Goal: Task Accomplishment & Management: Complete application form

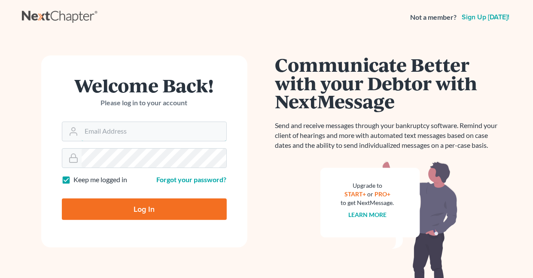
type input "[EMAIL_ADDRESS][DOMAIN_NAME]"
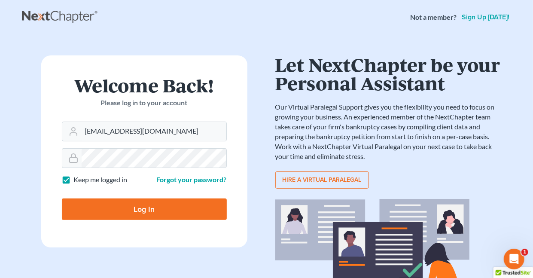
click at [122, 208] on input "Log In" at bounding box center [144, 209] width 165 height 21
type input "Thinking..."
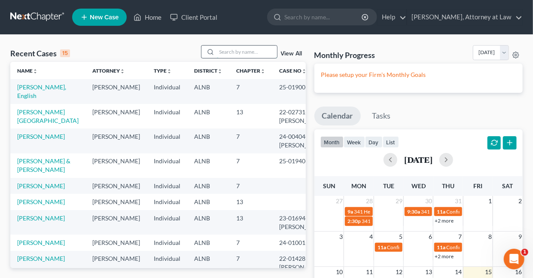
click at [232, 51] on input "search" at bounding box center [247, 52] width 60 height 12
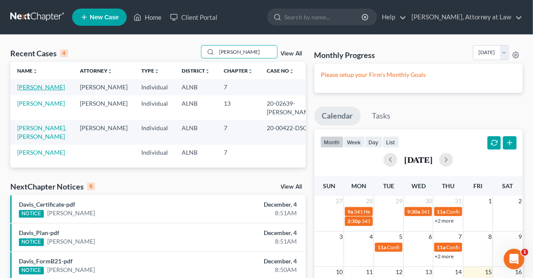
type input "garrett"
click at [40, 88] on link "Garrett, Shirley" at bounding box center [41, 86] width 48 height 7
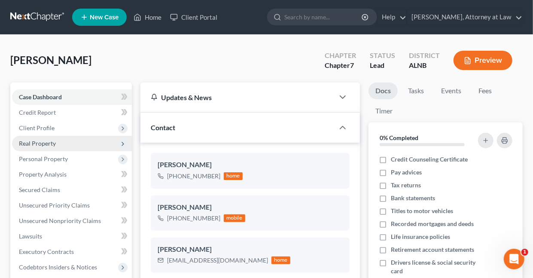
click at [43, 142] on span "Real Property" at bounding box center [37, 143] width 37 height 7
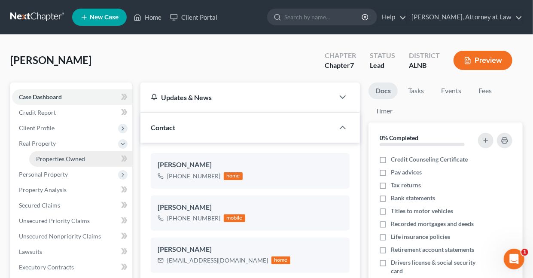
click at [64, 159] on span "Properties Owned" at bounding box center [60, 158] width 49 height 7
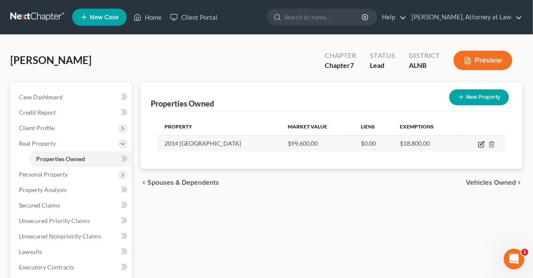
click at [483, 143] on icon "button" at bounding box center [483, 143] width 4 height 4
select select "0"
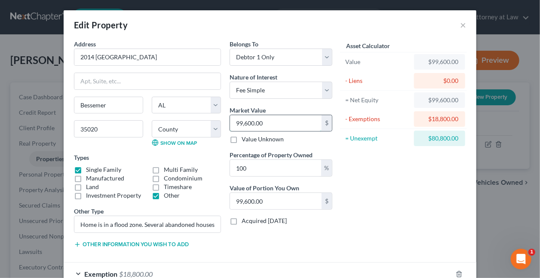
click at [270, 123] on input "99,600.00" at bounding box center [276, 123] width 92 height 16
type input "3"
type input "3.00"
type input "30"
type input "30.00"
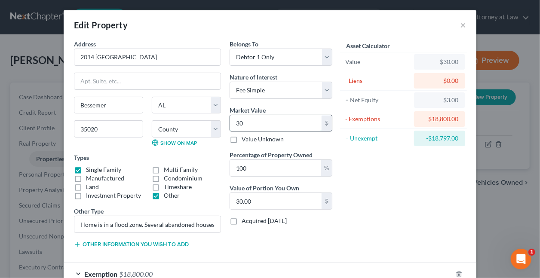
type input "300"
type input "300.00"
type input "3000"
type input "3,000.00"
type input "3,0000"
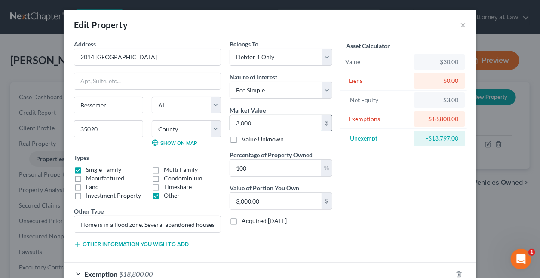
type input "30,000.00"
type input "30,000"
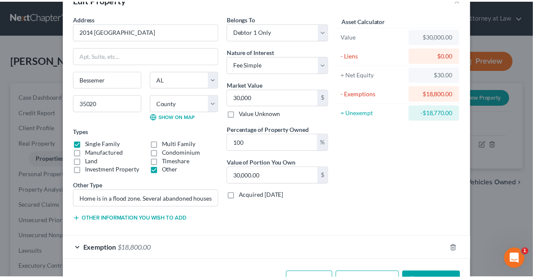
scroll to position [53, 0]
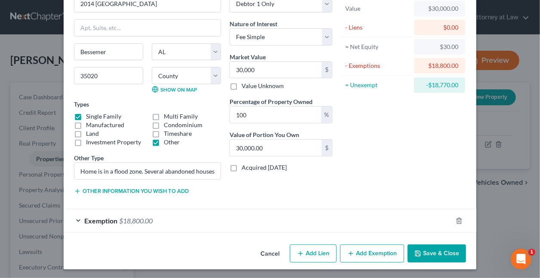
click at [435, 253] on button "Save & Close" at bounding box center [436, 254] width 58 height 18
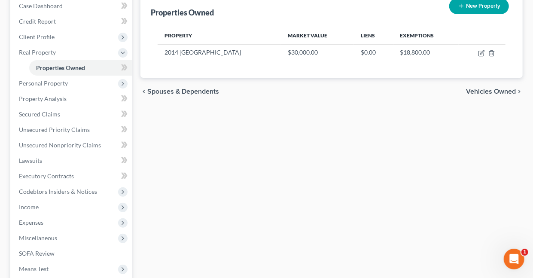
scroll to position [193, 0]
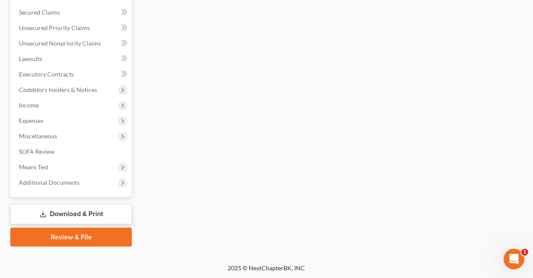
click at [77, 213] on link "Download & Print" at bounding box center [71, 214] width 122 height 20
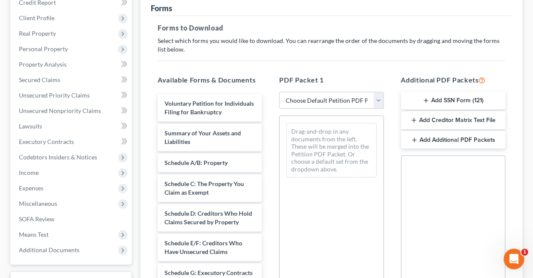
scroll to position [115, 0]
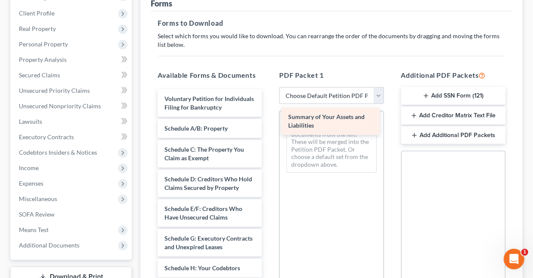
drag, startPoint x: 190, startPoint y: 139, endPoint x: 313, endPoint y: 120, distance: 125.2
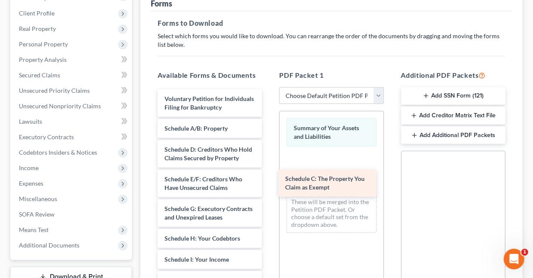
drag, startPoint x: 205, startPoint y: 161, endPoint x: 326, endPoint y: 184, distance: 123.0
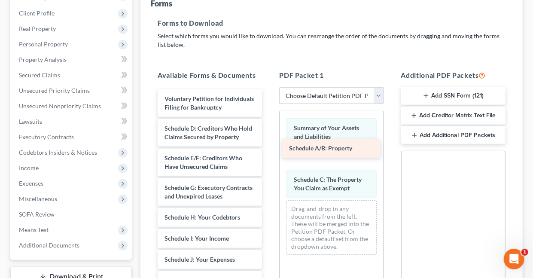
drag, startPoint x: 211, startPoint y: 133, endPoint x: 336, endPoint y: 145, distance: 125.3
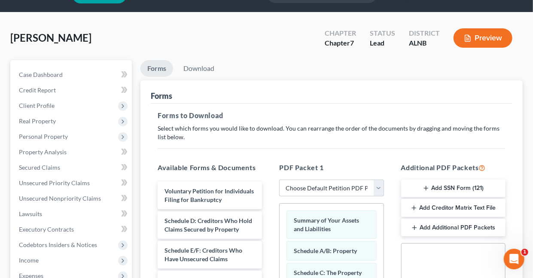
scroll to position [19, 0]
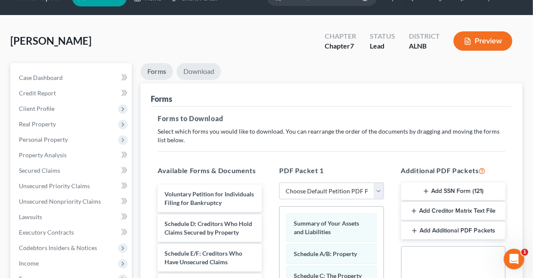
click at [196, 73] on link "Download" at bounding box center [199, 71] width 45 height 17
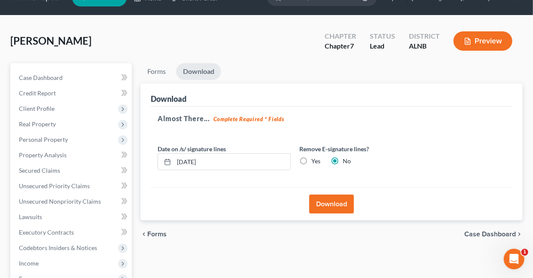
click at [339, 205] on button "Download" at bounding box center [331, 204] width 45 height 19
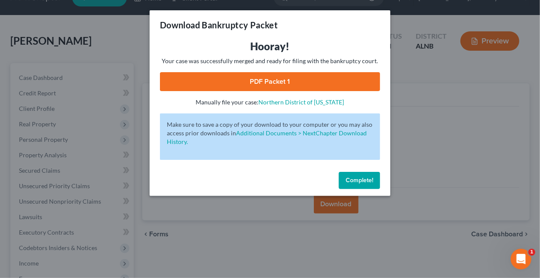
click at [261, 80] on link "PDF Packet 1" at bounding box center [270, 81] width 220 height 19
click at [358, 180] on span "Complete!" at bounding box center [360, 180] width 28 height 7
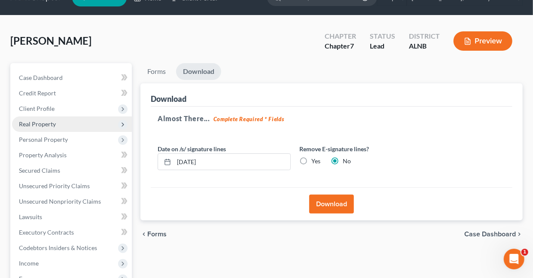
click at [122, 124] on icon at bounding box center [122, 124] width 7 height 7
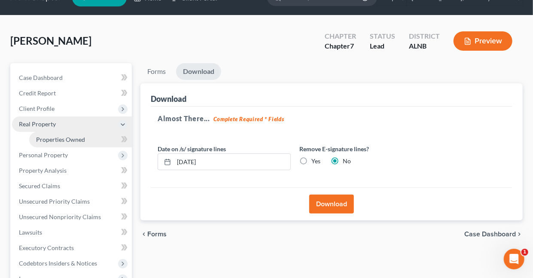
click at [75, 138] on span "Properties Owned" at bounding box center [60, 139] width 49 height 7
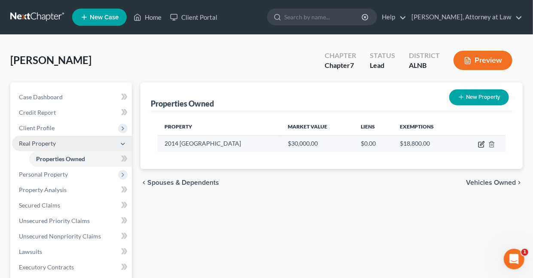
click at [481, 142] on icon "button" at bounding box center [481, 144] width 7 height 7
select select "0"
select select "36"
select select "0"
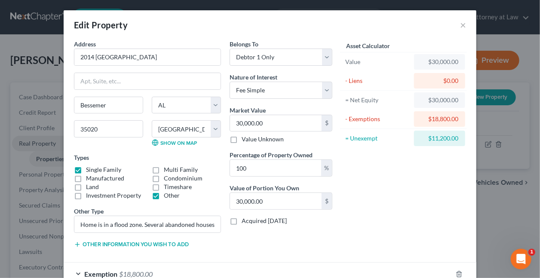
click at [164, 194] on label "Other" at bounding box center [172, 195] width 16 height 9
click at [167, 194] on input "Other" at bounding box center [170, 194] width 6 height 6
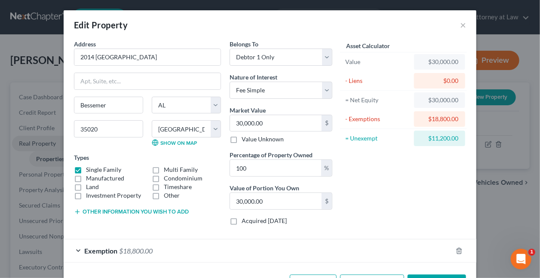
click at [164, 195] on label "Other" at bounding box center [172, 195] width 16 height 9
click at [167, 195] on input "Other" at bounding box center [170, 194] width 6 height 6
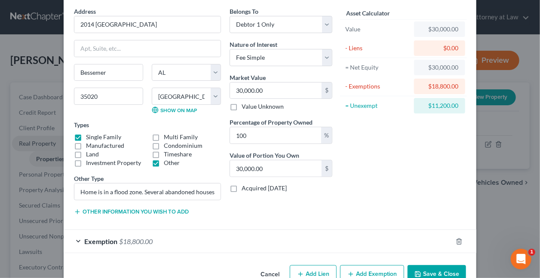
scroll to position [53, 0]
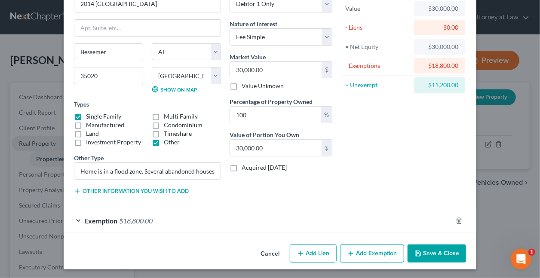
click at [164, 140] on label "Other" at bounding box center [172, 142] width 16 height 9
click at [167, 140] on input "Other" at bounding box center [170, 141] width 6 height 6
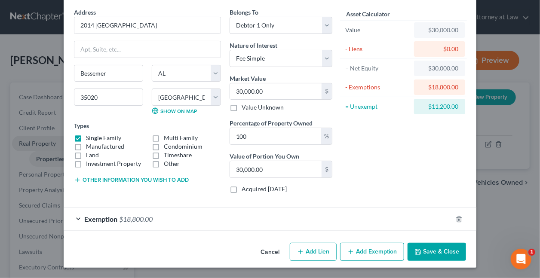
scroll to position [31, 0]
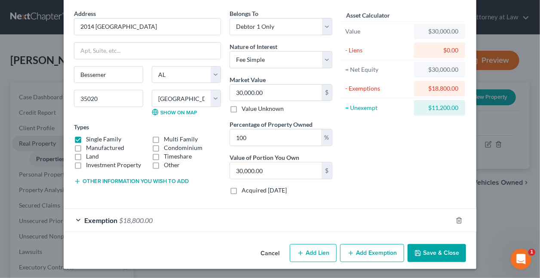
click at [97, 179] on button "Other information you wish to add" at bounding box center [131, 181] width 115 height 7
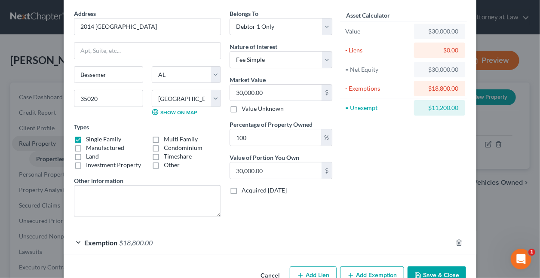
click at [164, 163] on label "Other" at bounding box center [172, 165] width 16 height 9
click at [167, 163] on input "Other" at bounding box center [170, 164] width 6 height 6
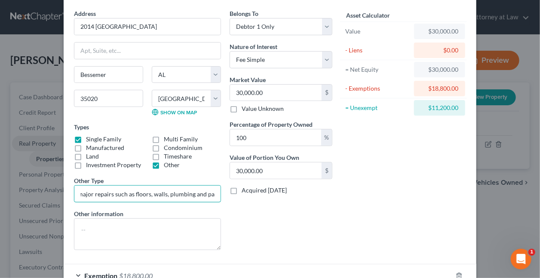
scroll to position [0, 358]
drag, startPoint x: 75, startPoint y: 190, endPoint x: 231, endPoint y: 193, distance: 156.0
click at [231, 193] on div "Address * 2014 13th Way North Bessemer State AL AK AR AZ CA CO CT DE DC FL GA G…" at bounding box center [203, 133] width 267 height 248
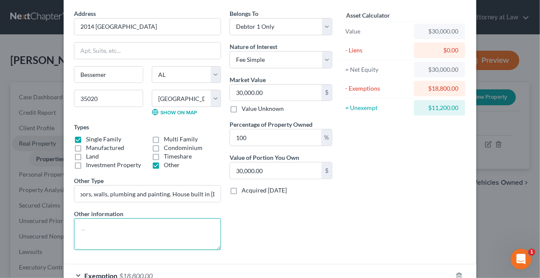
scroll to position [0, 0]
click at [173, 232] on textarea at bounding box center [147, 234] width 147 height 32
click at [164, 163] on label "Other" at bounding box center [172, 165] width 16 height 9
click at [167, 163] on input "Other" at bounding box center [170, 164] width 6 height 6
checkbox input "false"
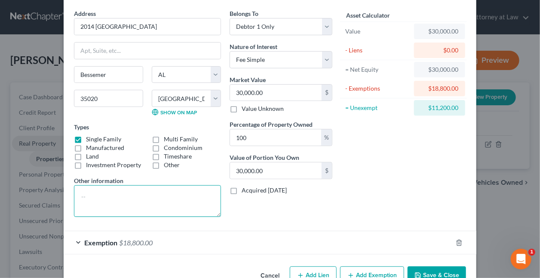
click at [117, 199] on textarea at bounding box center [147, 201] width 147 height 32
paste textarea "Home is in a flood zone. Several abandoned houses in area. Home has flooded sev…"
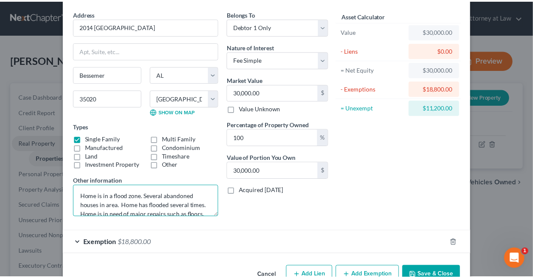
scroll to position [19, 0]
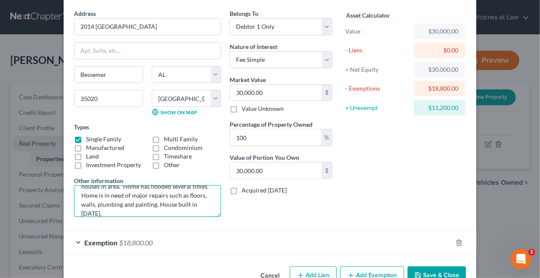
type textarea "Home is in a flood zone. Several abandoned houses in area. Home has flooded sev…"
click at [426, 269] on button "Save & Close" at bounding box center [436, 275] width 58 height 18
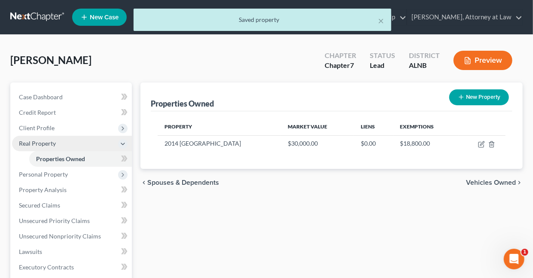
click at [480, 61] on button "Preview" at bounding box center [483, 60] width 59 height 19
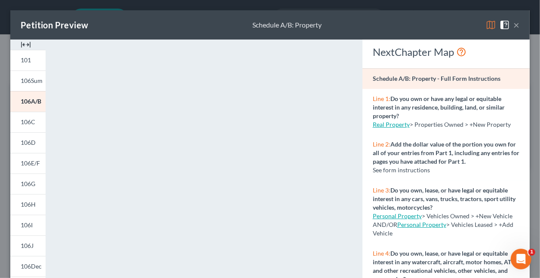
click at [486, 27] on img at bounding box center [491, 25] width 10 height 10
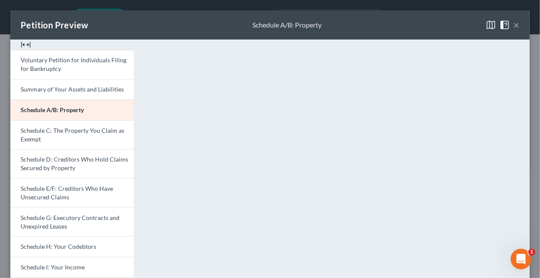
click at [513, 25] on button "×" at bounding box center [516, 25] width 6 height 10
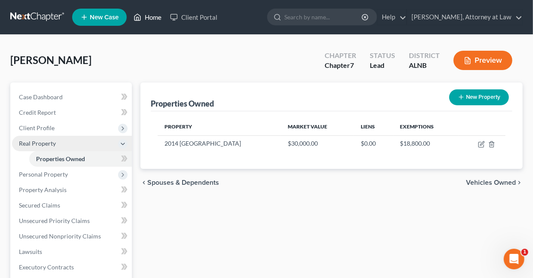
click at [155, 18] on link "Home" at bounding box center [147, 16] width 37 height 15
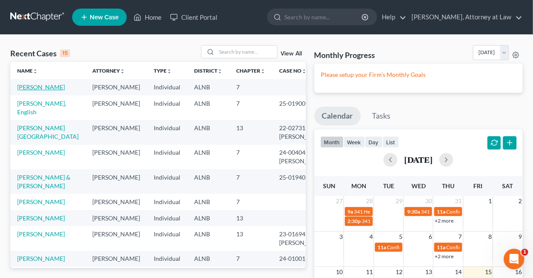
click at [47, 86] on link "Garrett, Shirley" at bounding box center [41, 86] width 48 height 7
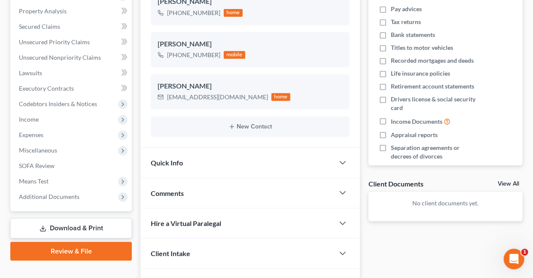
scroll to position [216, 0]
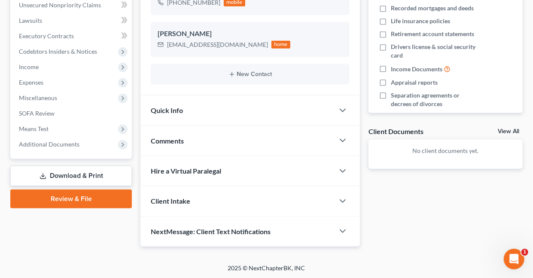
click at [64, 172] on link "Download & Print" at bounding box center [71, 176] width 122 height 20
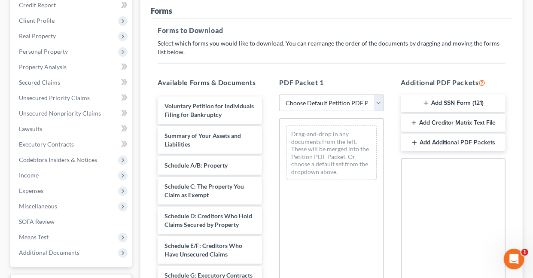
scroll to position [116, 0]
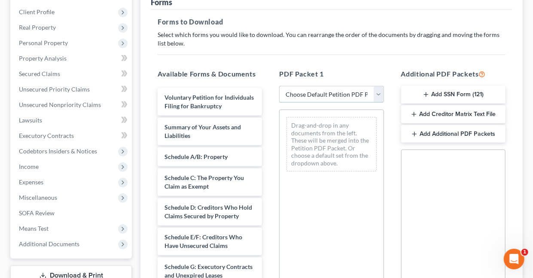
click at [335, 94] on select "Choose Default Petition PDF Packet Complete Bankruptcy Petition (all forms and …" at bounding box center [331, 94] width 104 height 17
select select "4"
click at [279, 86] on select "Choose Default Petition PDF Packet Complete Bankruptcy Petition (all forms and …" at bounding box center [331, 94] width 104 height 17
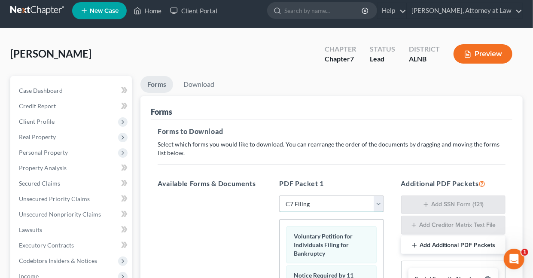
scroll to position [1, 0]
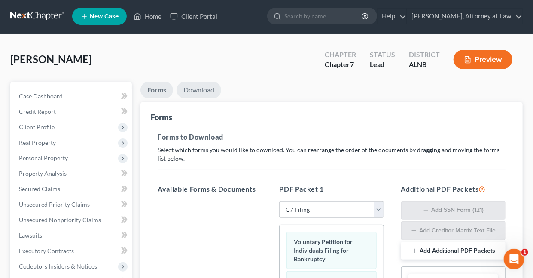
click at [197, 91] on link "Download" at bounding box center [199, 90] width 45 height 17
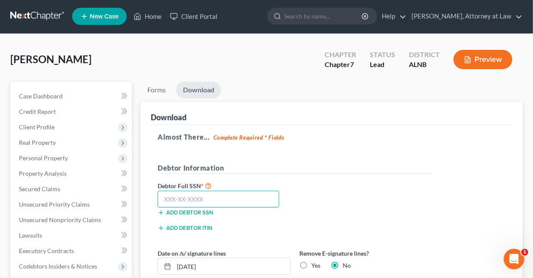
click at [213, 198] on input "text" at bounding box center [219, 199] width 122 height 17
type input "416-82-3485"
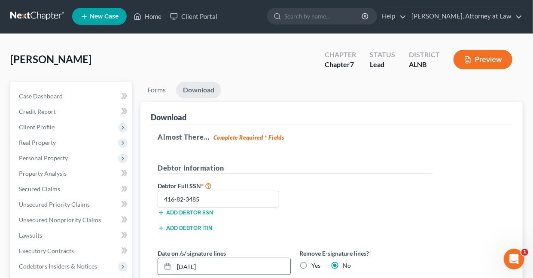
click at [234, 267] on input "08/15/2025" at bounding box center [232, 266] width 116 height 16
type input "0"
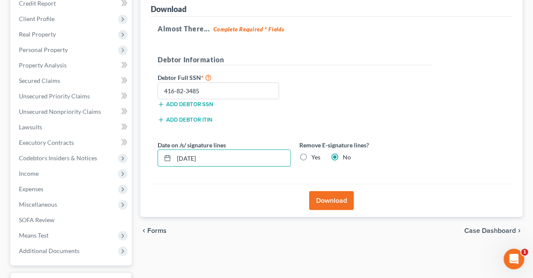
scroll to position [112, 0]
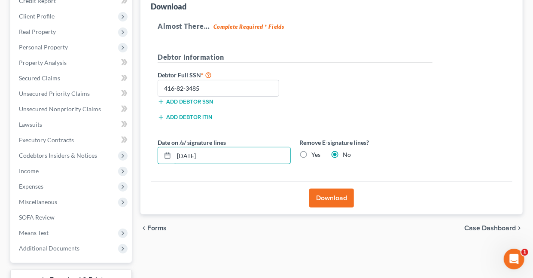
type input "07/29/2025"
click at [324, 196] on button "Download" at bounding box center [331, 198] width 45 height 19
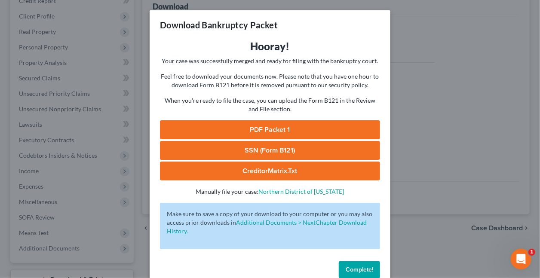
click at [298, 130] on link "PDF Packet 1" at bounding box center [270, 129] width 220 height 19
click at [354, 268] on span "Complete!" at bounding box center [360, 269] width 28 height 7
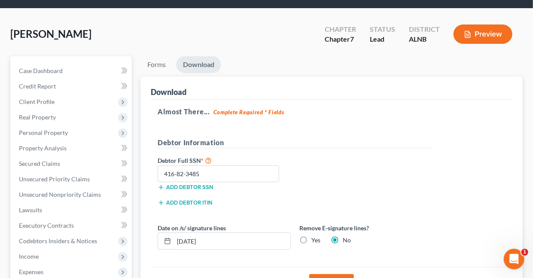
scroll to position [0, 0]
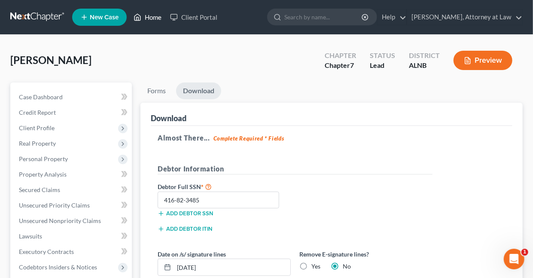
click at [153, 15] on link "Home" at bounding box center [147, 16] width 37 height 15
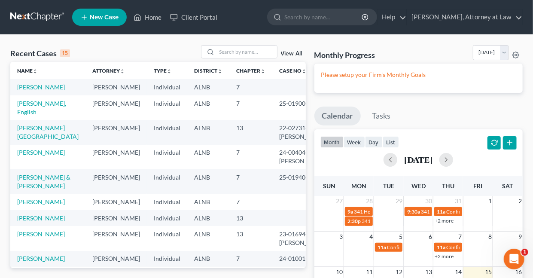
click at [31, 88] on link "Garrett, Shirley" at bounding box center [41, 86] width 48 height 7
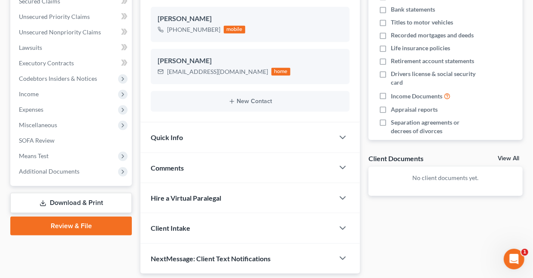
scroll to position [216, 0]
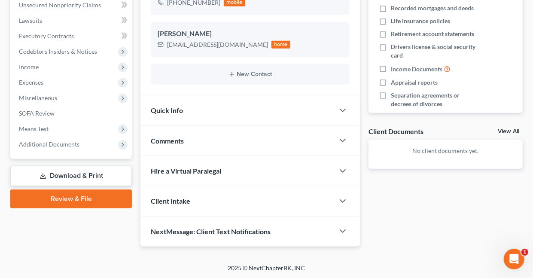
click at [70, 176] on link "Download & Print" at bounding box center [71, 176] width 122 height 20
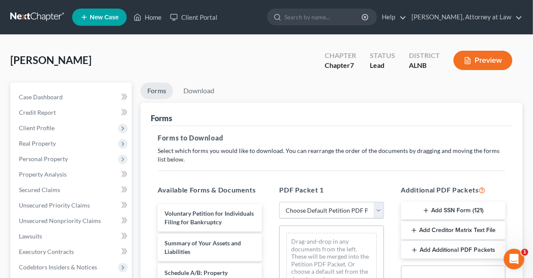
click at [316, 211] on select "Choose Default Petition PDF Packet Complete Bankruptcy Petition (all forms and …" at bounding box center [331, 210] width 104 height 17
select select "4"
click at [279, 202] on select "Choose Default Petition PDF Packet Complete Bankruptcy Petition (all forms and …" at bounding box center [331, 210] width 104 height 17
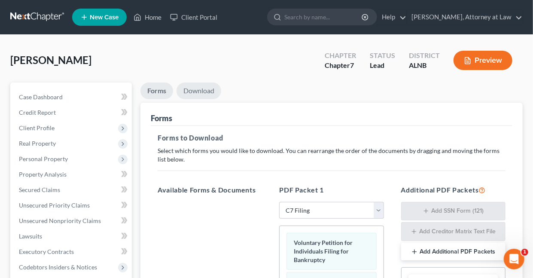
click at [201, 91] on link "Download" at bounding box center [199, 91] width 45 height 17
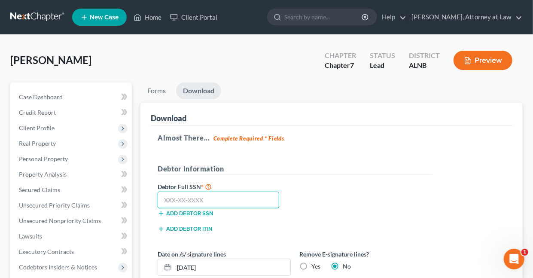
click at [251, 197] on input "text" at bounding box center [219, 200] width 122 height 17
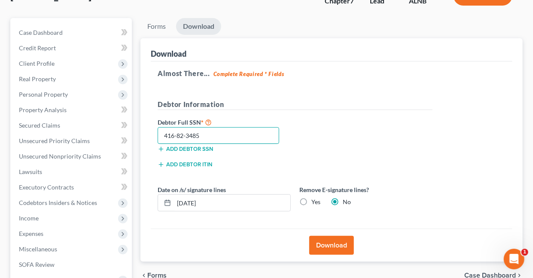
scroll to position [67, 0]
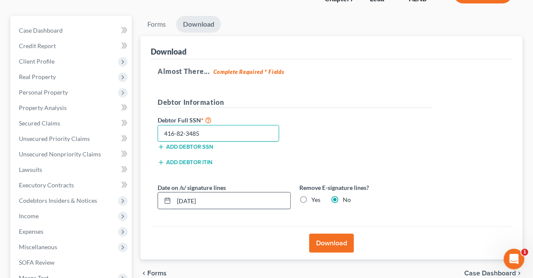
type input "416-82-3485"
click at [220, 197] on input "08/15/2025" at bounding box center [232, 201] width 116 height 16
type input "0"
type input "07/29/2025"
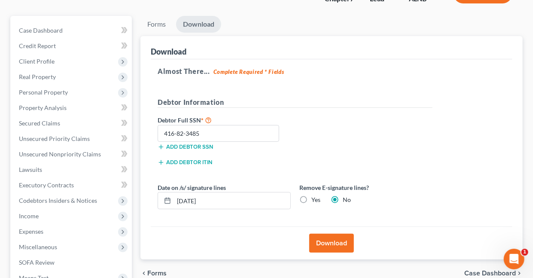
click at [331, 245] on button "Download" at bounding box center [331, 243] width 45 height 19
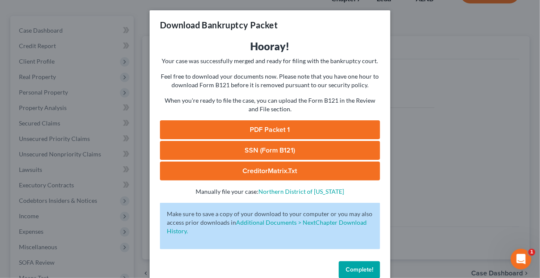
click at [279, 169] on link "CreditorMatrix.txt" at bounding box center [270, 171] width 220 height 19
click at [365, 273] on button "Complete!" at bounding box center [359, 269] width 41 height 17
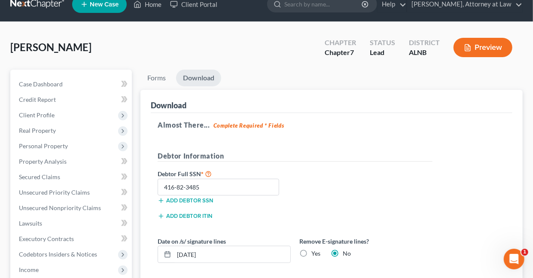
scroll to position [0, 0]
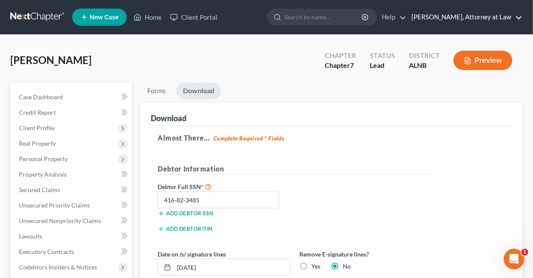
click at [520, 15] on link "Daisy M. Holder, Attorney at Law" at bounding box center [464, 16] width 115 height 15
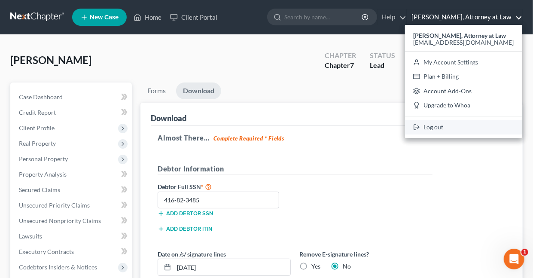
click at [449, 129] on link "Log out" at bounding box center [463, 127] width 117 height 15
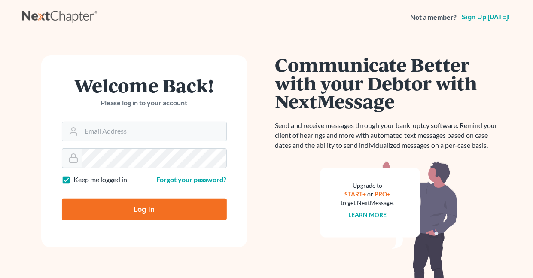
type input "[EMAIL_ADDRESS][DOMAIN_NAME]"
click at [74, 179] on label "Keep me logged in" at bounding box center [101, 180] width 54 height 10
click at [77, 179] on input "Keep me logged in" at bounding box center [80, 178] width 6 height 6
checkbox input "false"
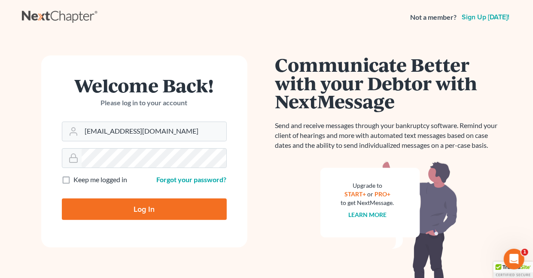
click at [155, 211] on input "Log In" at bounding box center [144, 209] width 165 height 21
type input "Thinking..."
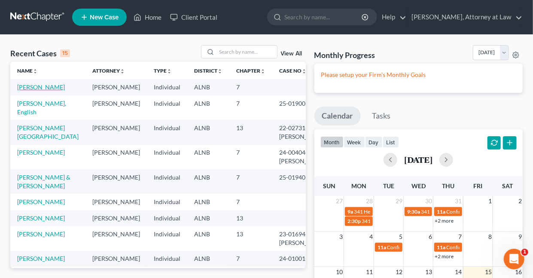
click at [43, 87] on link "Garrett, Shirley" at bounding box center [41, 86] width 48 height 7
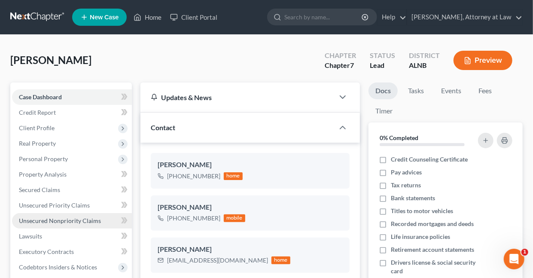
click at [60, 220] on span "Unsecured Nonpriority Claims" at bounding box center [60, 220] width 82 height 7
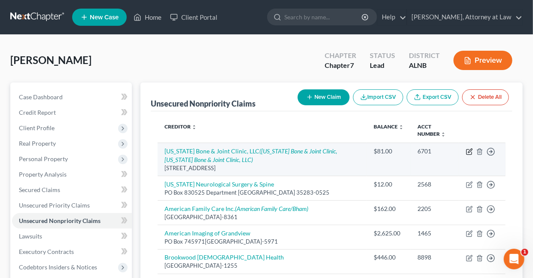
click at [469, 150] on icon "button" at bounding box center [470, 151] width 4 height 4
select select "0"
select select "9"
select select "0"
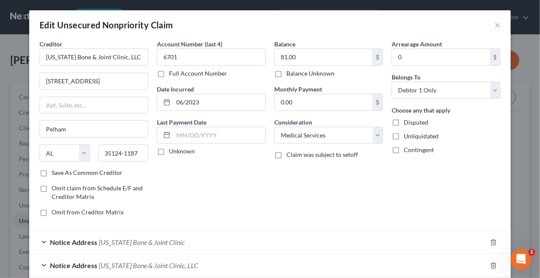
click at [125, 241] on span "Alabama Bone & Joint Clinic" at bounding box center [142, 242] width 86 height 8
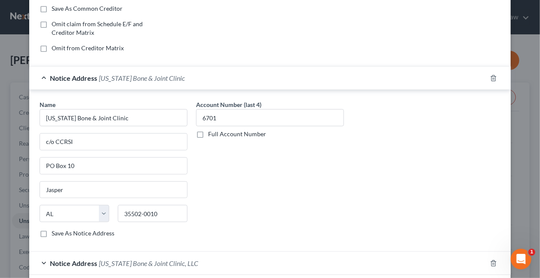
scroll to position [230, 0]
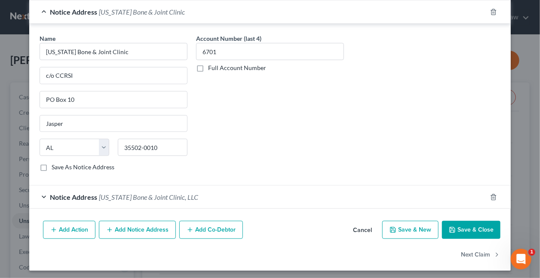
click at [115, 194] on span "Alabama Bone & Joint Clinic, LLC" at bounding box center [148, 197] width 99 height 8
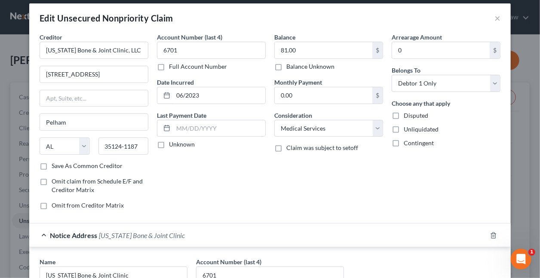
scroll to position [0, 0]
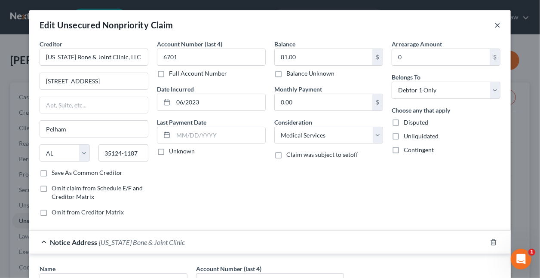
click at [494, 27] on button "×" at bounding box center [497, 25] width 6 height 10
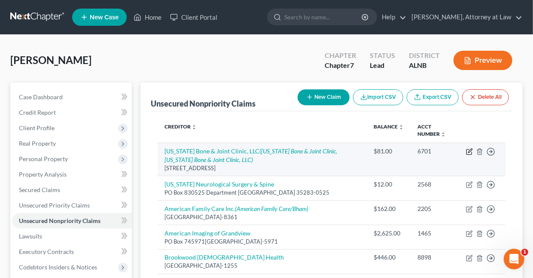
click at [469, 151] on icon "button" at bounding box center [469, 151] width 7 height 7
select select "0"
select select "9"
select select "0"
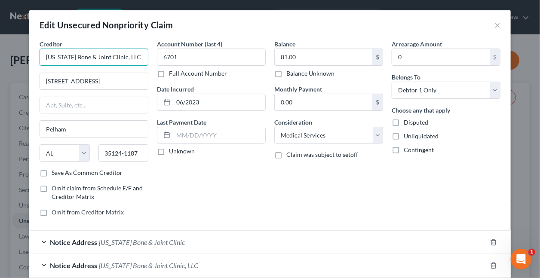
click at [135, 56] on input "Alabama Bone & Joint Clinic, LLC" at bounding box center [94, 57] width 109 height 17
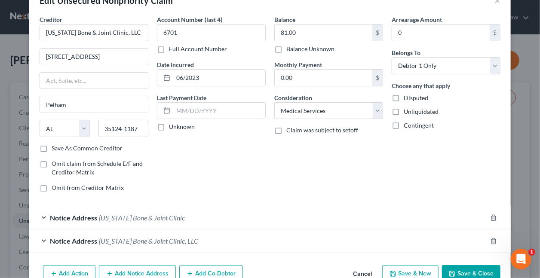
scroll to position [70, 0]
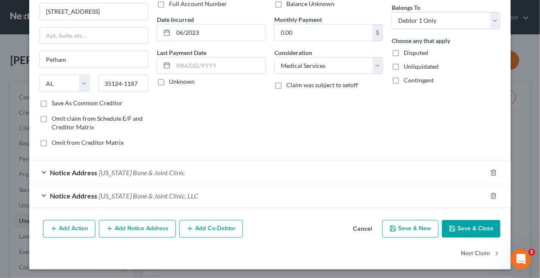
click at [113, 173] on span "Alabama Bone & Joint Clinic" at bounding box center [142, 172] width 86 height 8
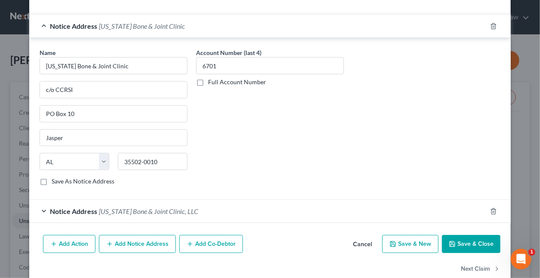
scroll to position [230, 0]
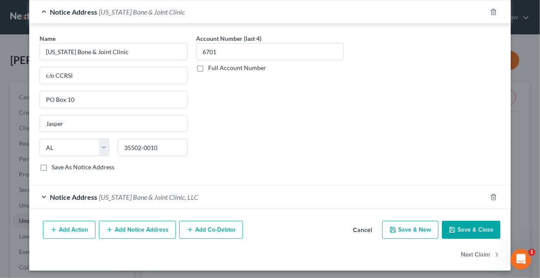
click at [100, 195] on span "Alabama Bone & Joint Clinic, LLC" at bounding box center [148, 197] width 99 height 8
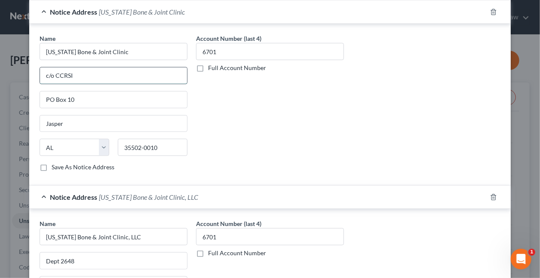
click at [80, 73] on input "c/o CCRSI" at bounding box center [113, 75] width 147 height 16
type input "CCRSI"
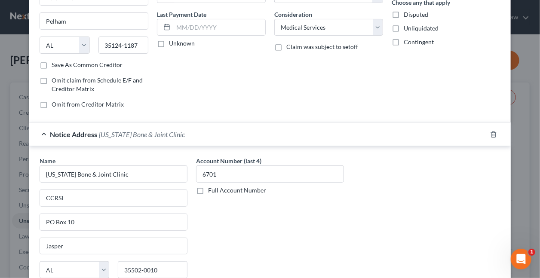
scroll to position [134, 0]
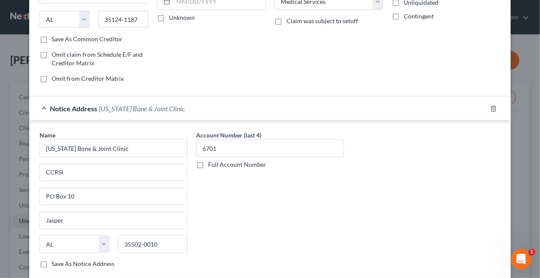
click at [109, 108] on span "Alabama Bone & Joint Clinic" at bounding box center [142, 108] width 86 height 8
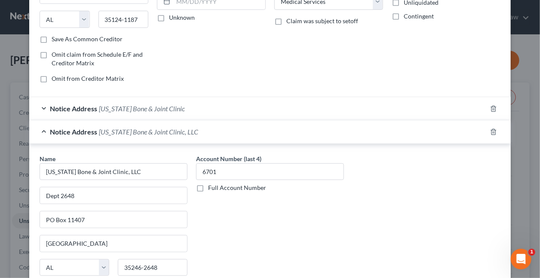
click at [135, 107] on span "Alabama Bone & Joint Clinic" at bounding box center [142, 108] width 86 height 8
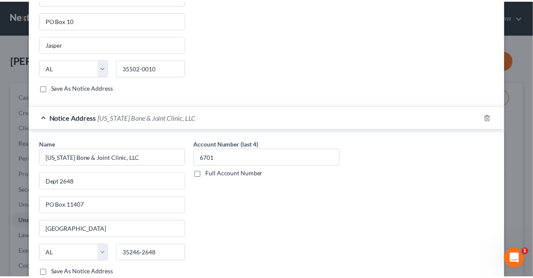
scroll to position [352, 0]
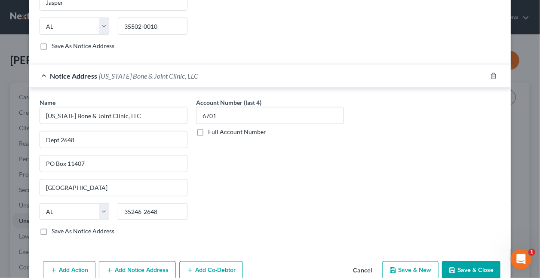
click at [467, 268] on button "Save & Close" at bounding box center [471, 270] width 58 height 18
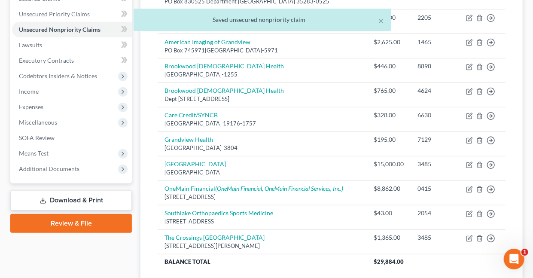
scroll to position [201, 0]
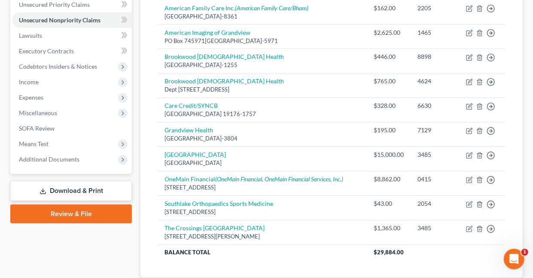
click at [73, 191] on link "Download & Print" at bounding box center [71, 191] width 122 height 20
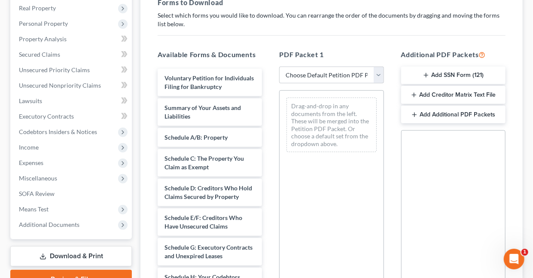
scroll to position [141, 0]
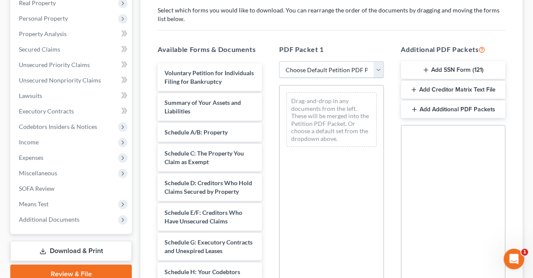
click at [376, 68] on select "Choose Default Petition PDF Packet Complete Bankruptcy Petition (all forms and …" at bounding box center [331, 69] width 104 height 17
select select "4"
click at [279, 61] on select "Choose Default Petition PDF Packet Complete Bankruptcy Petition (all forms and …" at bounding box center [331, 69] width 104 height 17
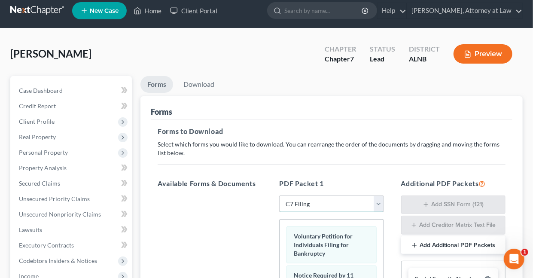
scroll to position [0, 0]
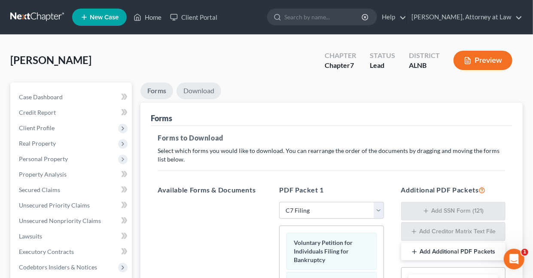
click at [196, 90] on link "Download" at bounding box center [199, 91] width 45 height 17
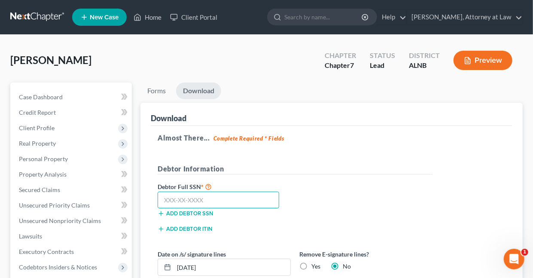
click at [215, 205] on input "text" at bounding box center [219, 200] width 122 height 17
type input "416-82-3485"
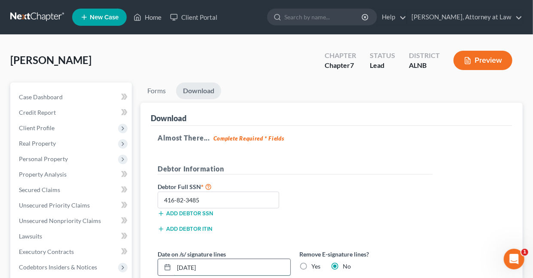
click at [230, 264] on input "08/15/2025" at bounding box center [232, 267] width 116 height 16
type input "0"
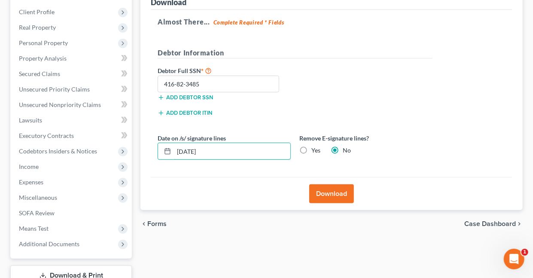
scroll to position [118, 0]
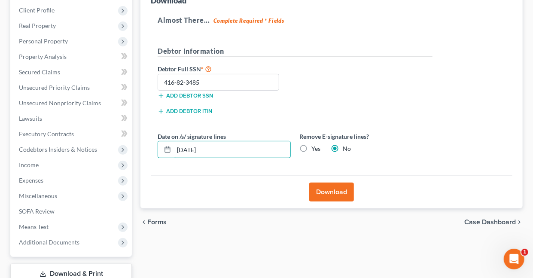
type input "07/29/2025"
click at [337, 190] on button "Download" at bounding box center [331, 192] width 45 height 19
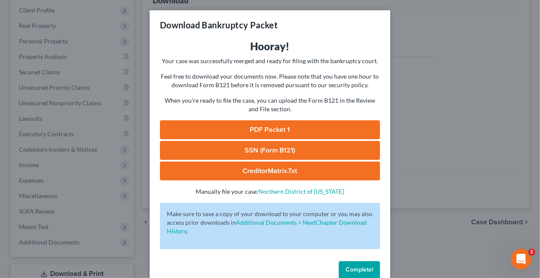
click at [294, 169] on link "CreditorMatrix.txt" at bounding box center [270, 171] width 220 height 19
click at [350, 271] on span "Complete!" at bounding box center [360, 269] width 28 height 7
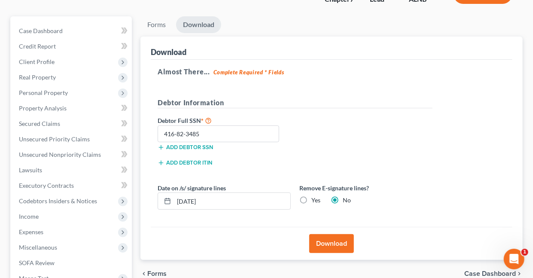
scroll to position [0, 0]
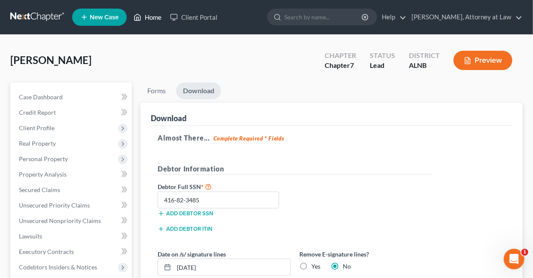
click at [152, 16] on link "Home" at bounding box center [147, 16] width 37 height 15
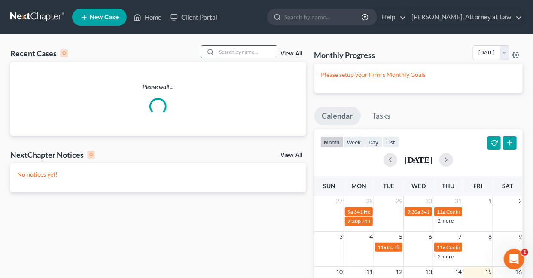
click at [243, 50] on input "search" at bounding box center [247, 52] width 60 height 12
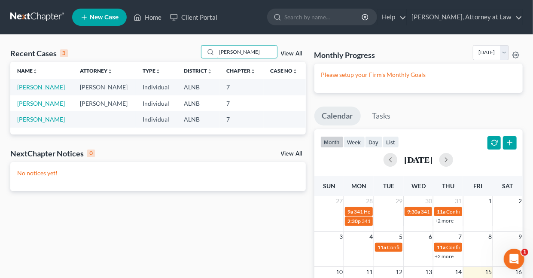
type input "Clayton"
click at [35, 88] on link "Clayton, Latoya" at bounding box center [41, 86] width 48 height 7
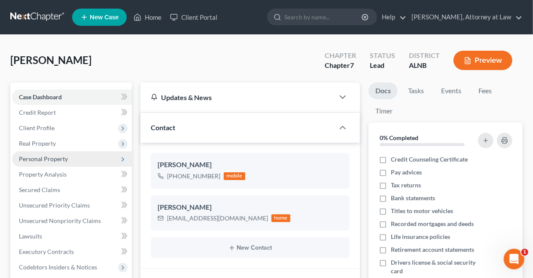
click at [41, 155] on span "Personal Property" at bounding box center [43, 158] width 49 height 7
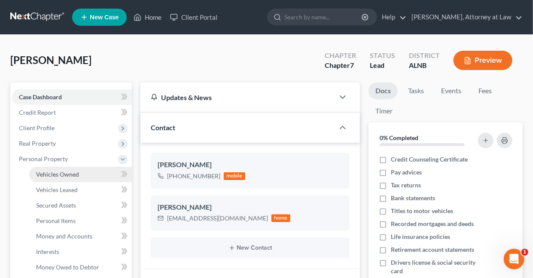
click at [61, 171] on span "Vehicles Owned" at bounding box center [57, 174] width 43 height 7
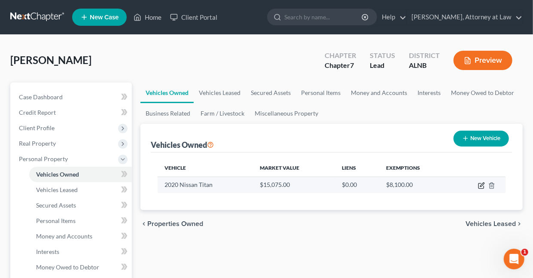
click at [484, 186] on icon "button" at bounding box center [481, 185] width 7 height 7
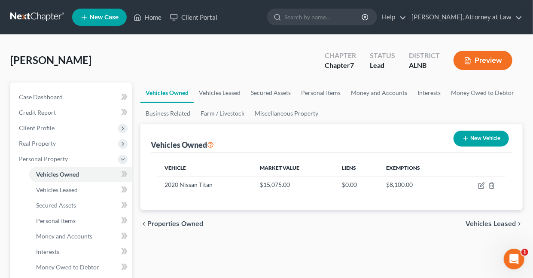
select select "0"
select select "6"
select select "2"
select select "3"
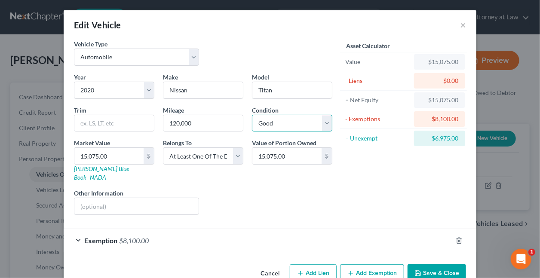
click at [323, 122] on select "Select Excellent Very Good Good Fair Poor" at bounding box center [292, 123] width 80 height 17
select select "3"
click at [252, 115] on select "Select Excellent Very Good Good Fair Poor" at bounding box center [292, 123] width 80 height 17
click at [110, 198] on input "text" at bounding box center [136, 206] width 124 height 16
type input "N"
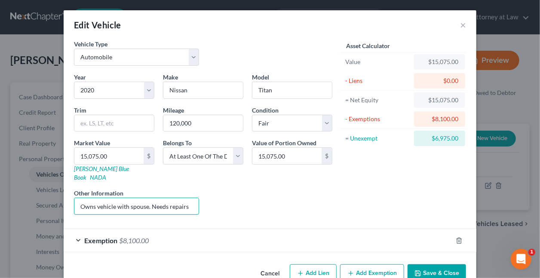
type input "Owns vehicle with spouse. Needs repairs"
click at [449, 265] on button "Save & Close" at bounding box center [436, 273] width 58 height 18
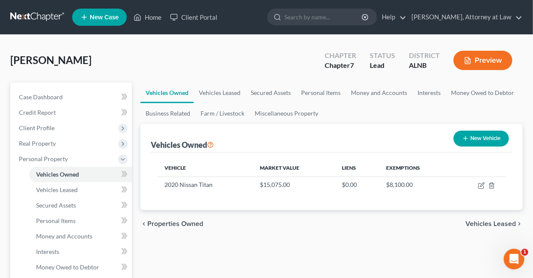
click at [484, 59] on button "Preview" at bounding box center [483, 60] width 59 height 19
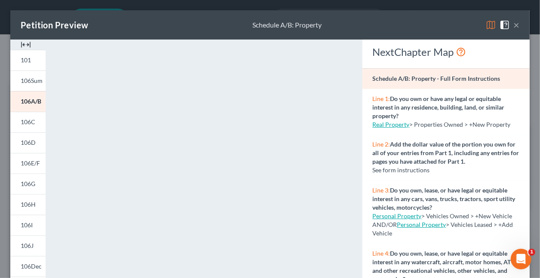
click at [486, 25] on img at bounding box center [491, 25] width 10 height 10
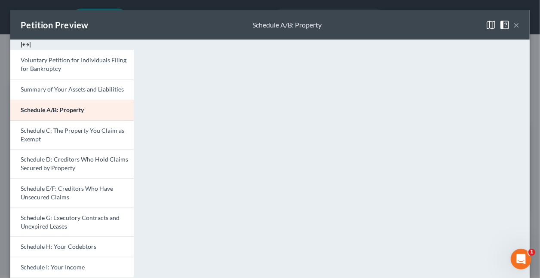
click at [513, 25] on button "×" at bounding box center [516, 25] width 6 height 10
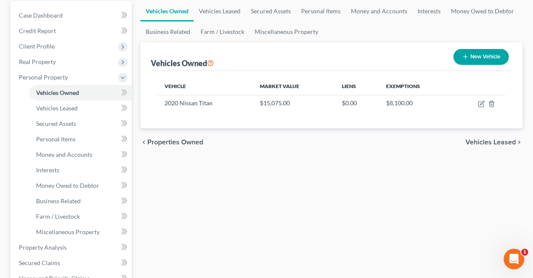
scroll to position [99, 0]
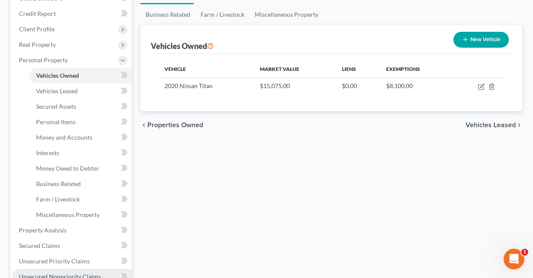
click at [37, 276] on span "Unsecured Nonpriority Claims" at bounding box center [60, 276] width 82 height 7
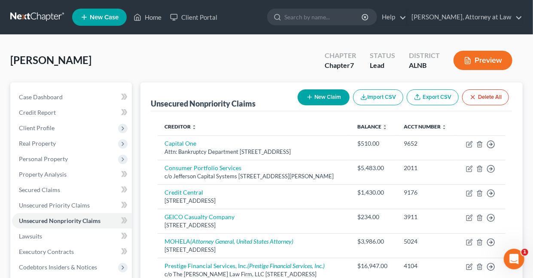
click at [319, 95] on button "New Claim" at bounding box center [324, 97] width 52 height 16
select select "0"
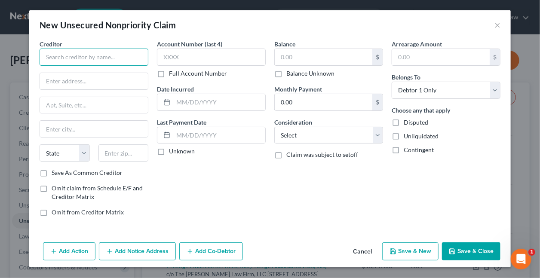
click at [130, 52] on input "text" at bounding box center [94, 57] width 109 height 17
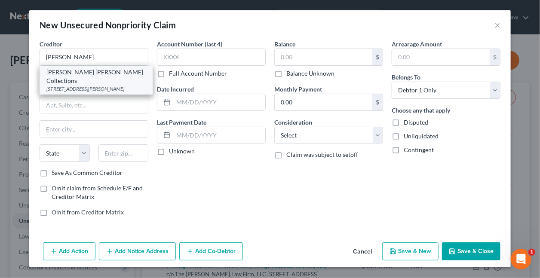
click at [130, 85] on div "5805 Sepulveda Blvd, 4th Floor, Van Nuys, CA 91411" at bounding box center [95, 88] width 99 height 7
type input "Caine Weiner Collections"
type input "5805 Sepulveda Blvd, 4th Floor"
type input "Van Nuys"
select select "4"
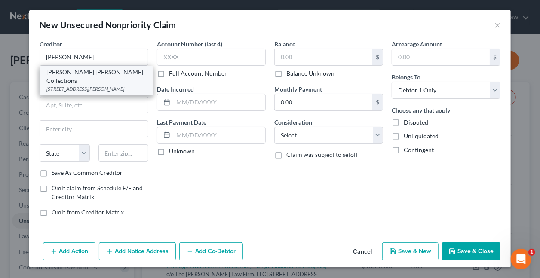
type input "91411"
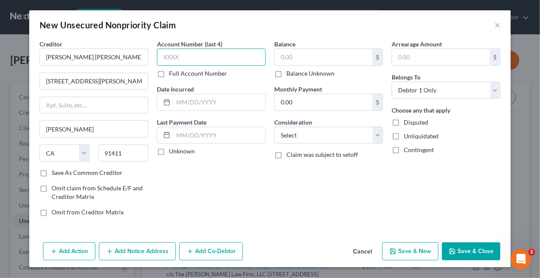
click at [188, 58] on input "text" at bounding box center [211, 57] width 109 height 17
type input "5024"
type input "03/2021"
type input "106"
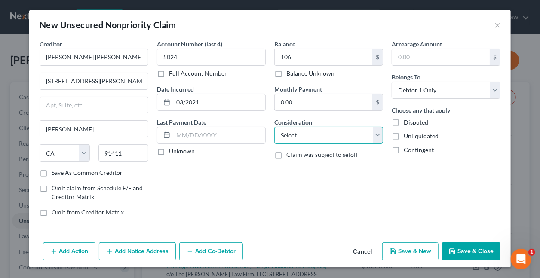
click at [315, 130] on select "Select Cable / Satellite Services Collection Agency Credit Card Debt Debt Couns…" at bounding box center [328, 135] width 109 height 17
select select "1"
click at [274, 127] on select "Select Cable / Satellite Services Collection Agency Credit Card Debt Debt Couns…" at bounding box center [328, 135] width 109 height 17
click at [471, 251] on button "Save & Close" at bounding box center [471, 251] width 58 height 18
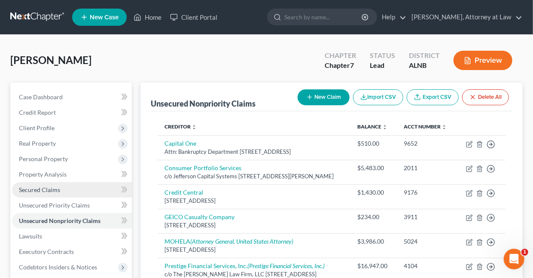
click at [50, 190] on span "Secured Claims" at bounding box center [39, 189] width 41 height 7
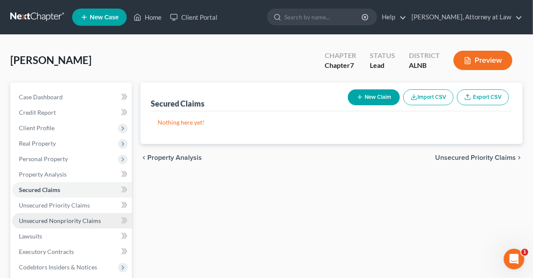
click at [48, 218] on span "Unsecured Nonpriority Claims" at bounding box center [60, 220] width 82 height 7
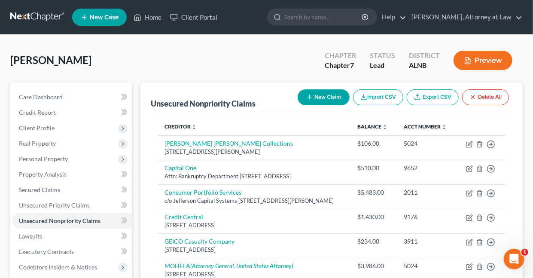
click at [490, 59] on button "Preview" at bounding box center [483, 60] width 59 height 19
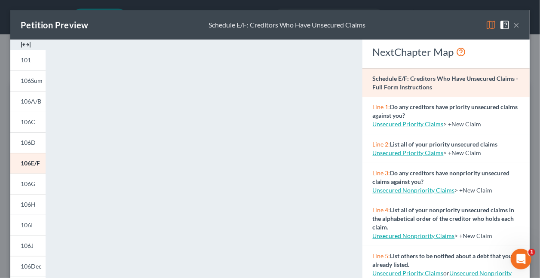
click at [486, 24] on img at bounding box center [491, 25] width 10 height 10
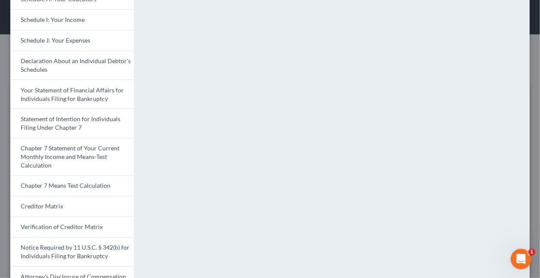
scroll to position [253, 0]
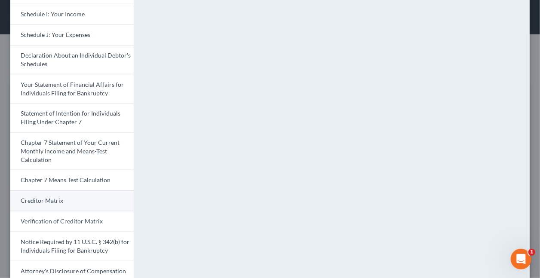
click at [48, 199] on span "Creditor Matrix" at bounding box center [42, 200] width 43 height 7
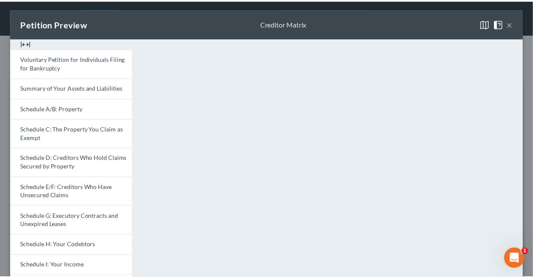
scroll to position [0, 0]
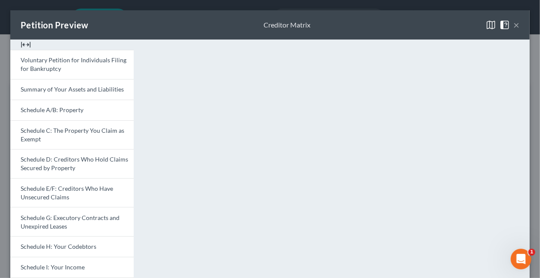
click at [513, 25] on button "×" at bounding box center [516, 25] width 6 height 10
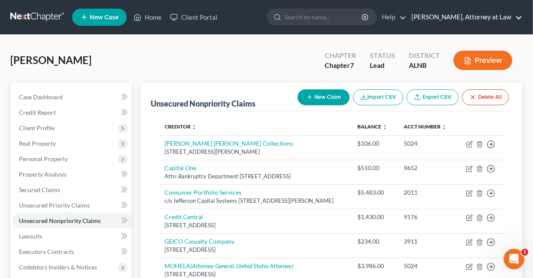
click at [519, 18] on link "Daisy M. Holder, Attorney at Law" at bounding box center [464, 16] width 115 height 15
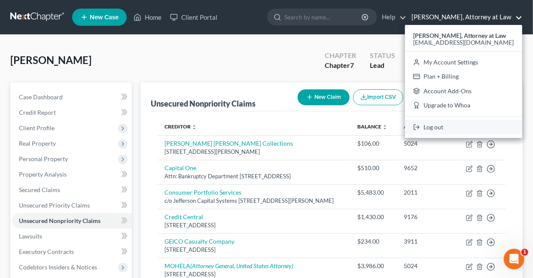
click at [453, 127] on link "Log out" at bounding box center [463, 127] width 117 height 15
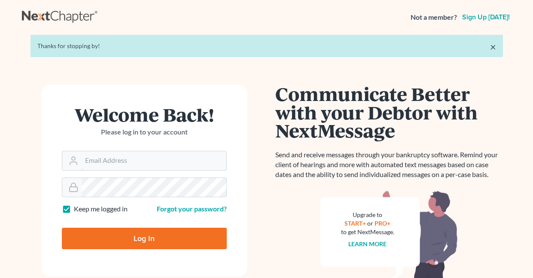
type input "[EMAIL_ADDRESS][DOMAIN_NAME]"
